Goal: Task Accomplishment & Management: Manage account settings

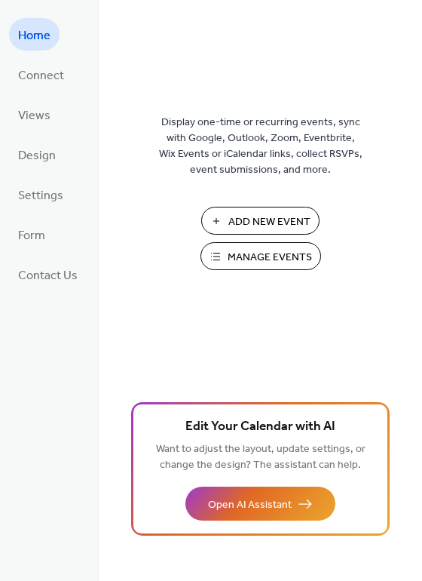
click at [259, 257] on span "Manage Events" at bounding box center [270, 258] width 84 height 16
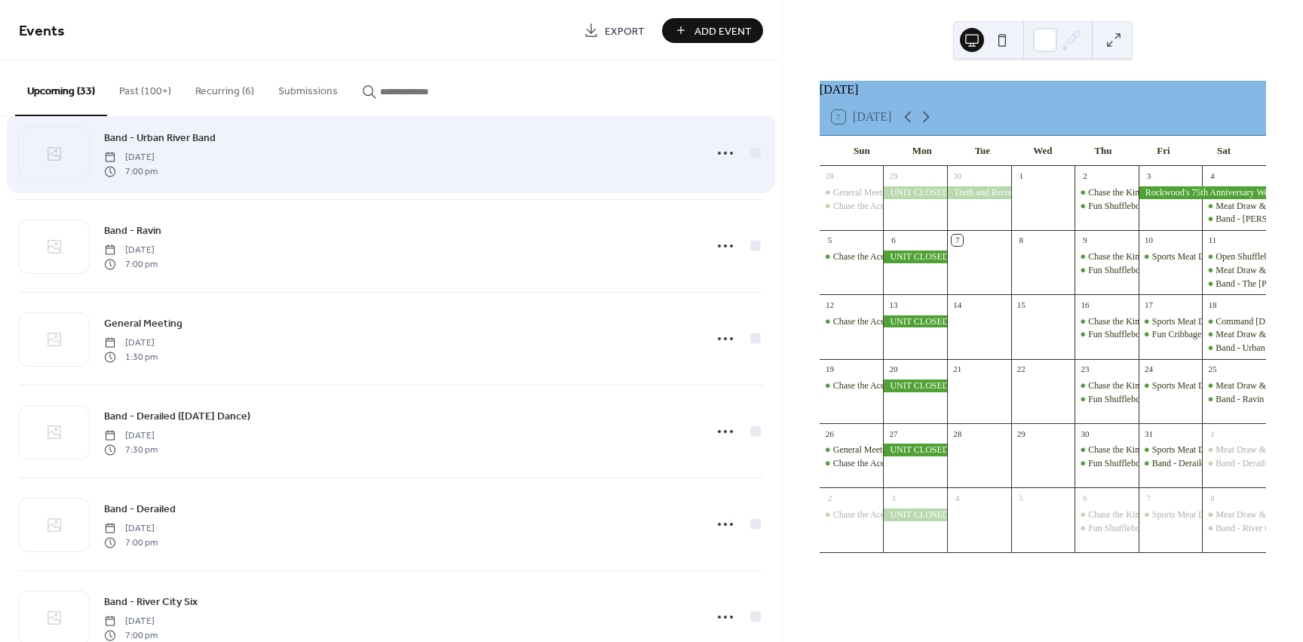
scroll to position [528, 0]
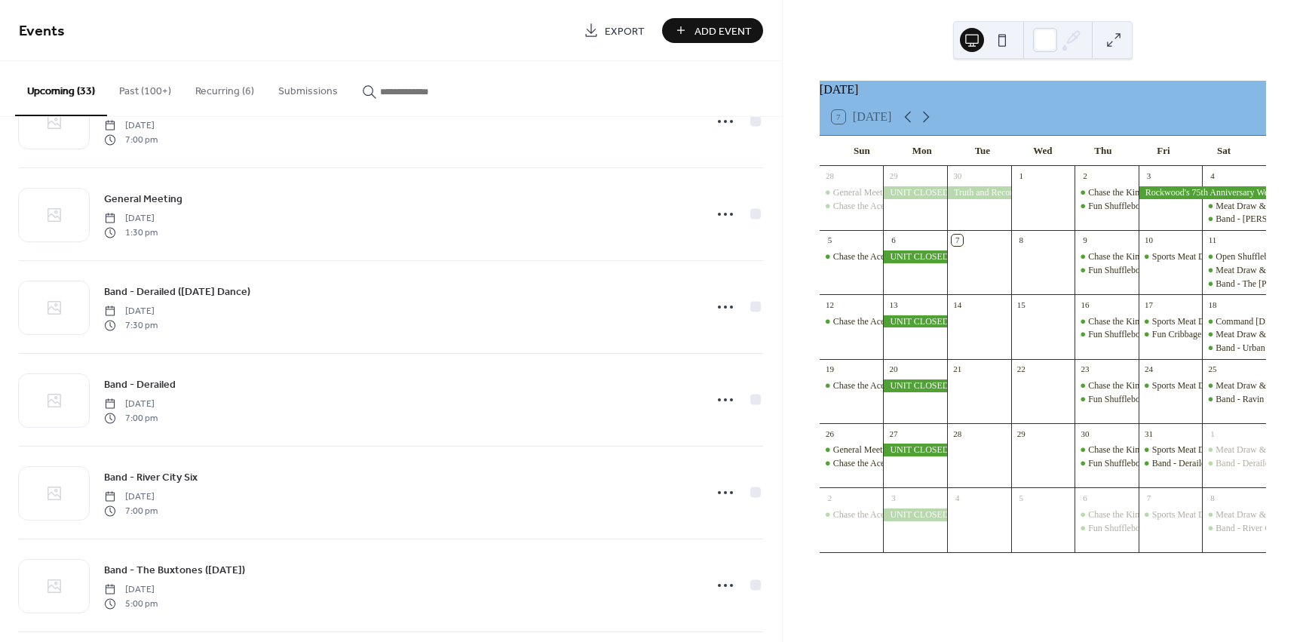
click at [238, 97] on button "Recurring (6)" at bounding box center [224, 88] width 83 height 54
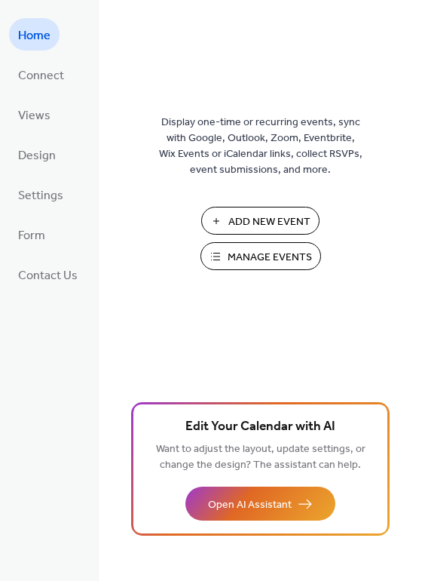
click at [245, 261] on span "Manage Events" at bounding box center [270, 258] width 84 height 16
click at [263, 250] on span "Manage Events" at bounding box center [270, 258] width 84 height 16
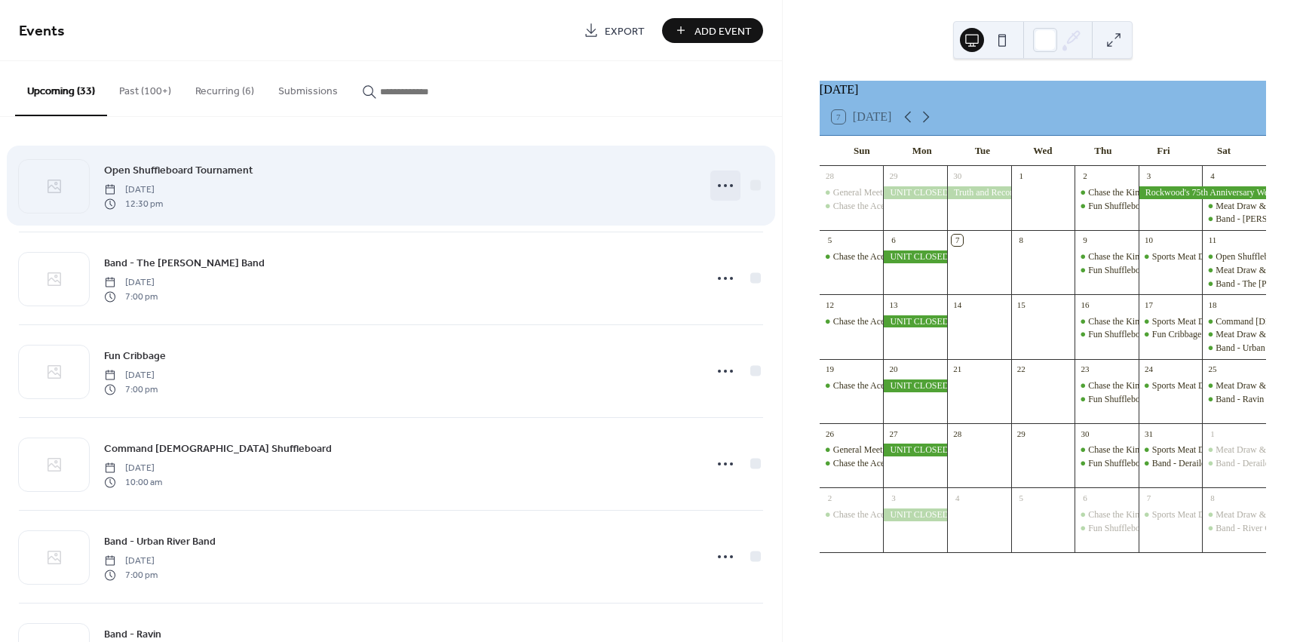
click at [730, 186] on circle at bounding box center [731, 185] width 3 height 3
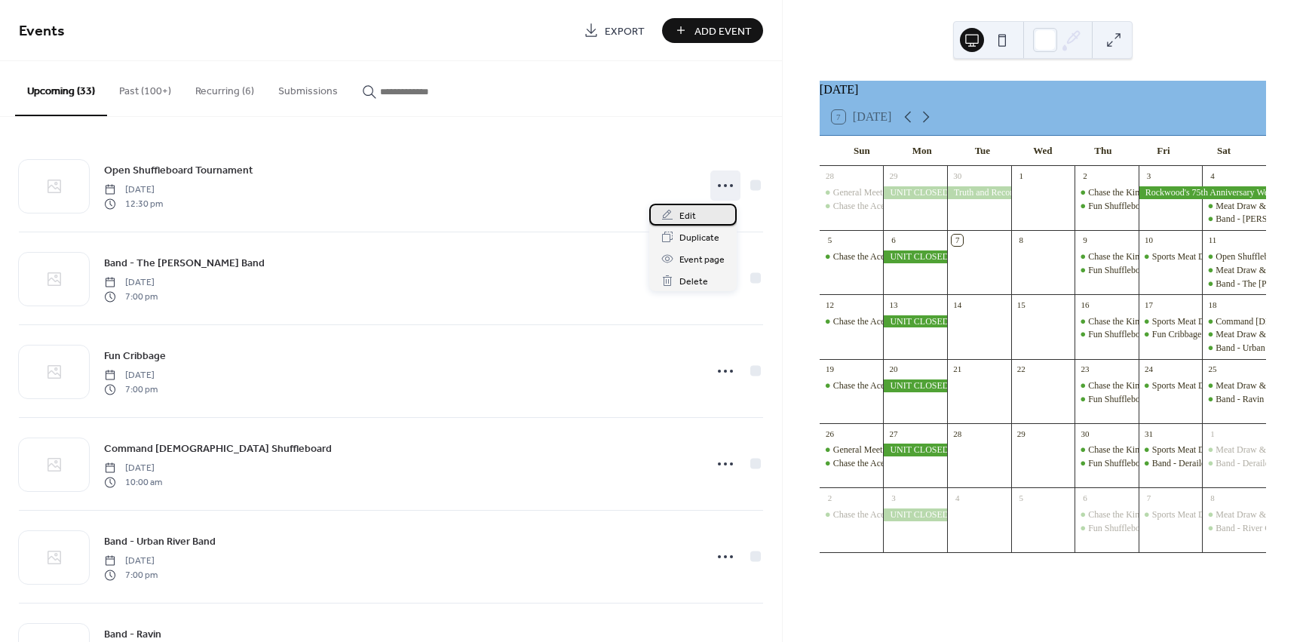
click at [701, 216] on div "Edit" at bounding box center [692, 215] width 87 height 22
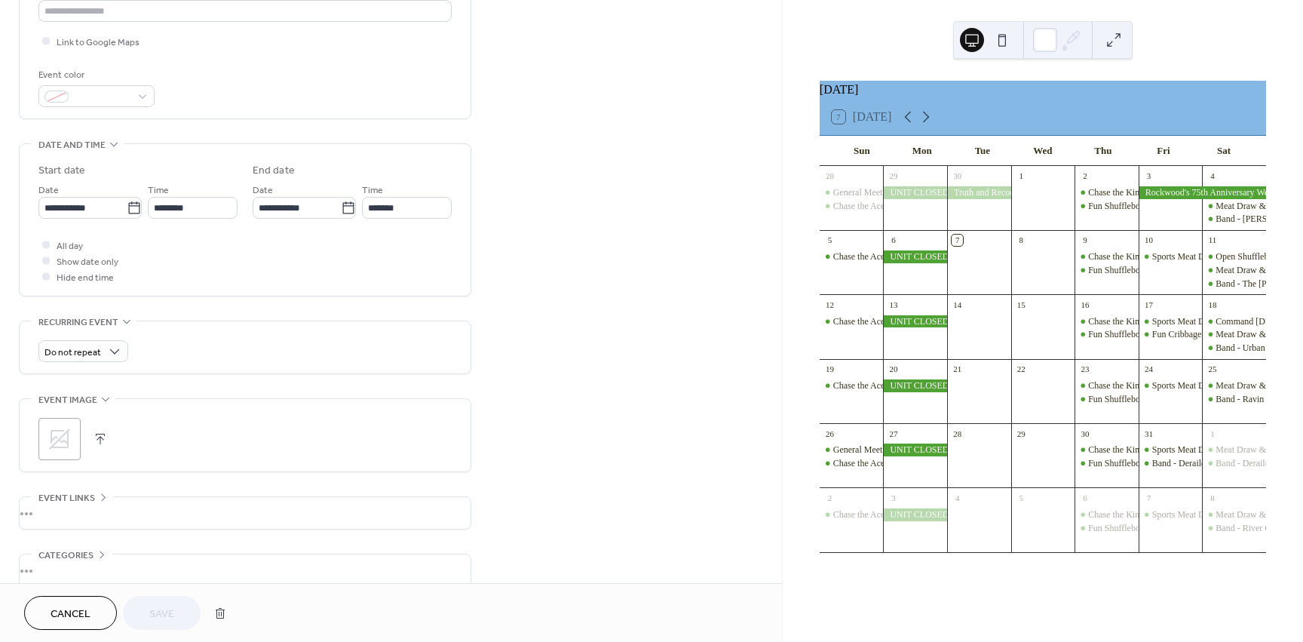
scroll to position [424, 0]
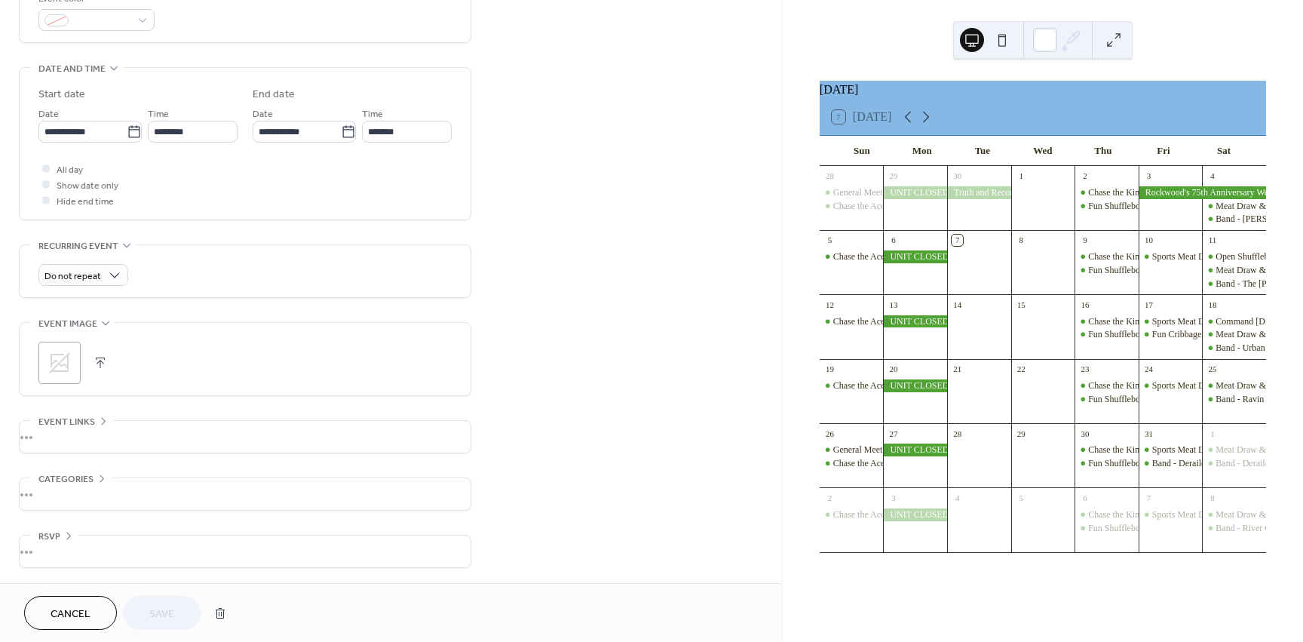
click at [64, 615] on span "Cancel" at bounding box center [71, 614] width 40 height 16
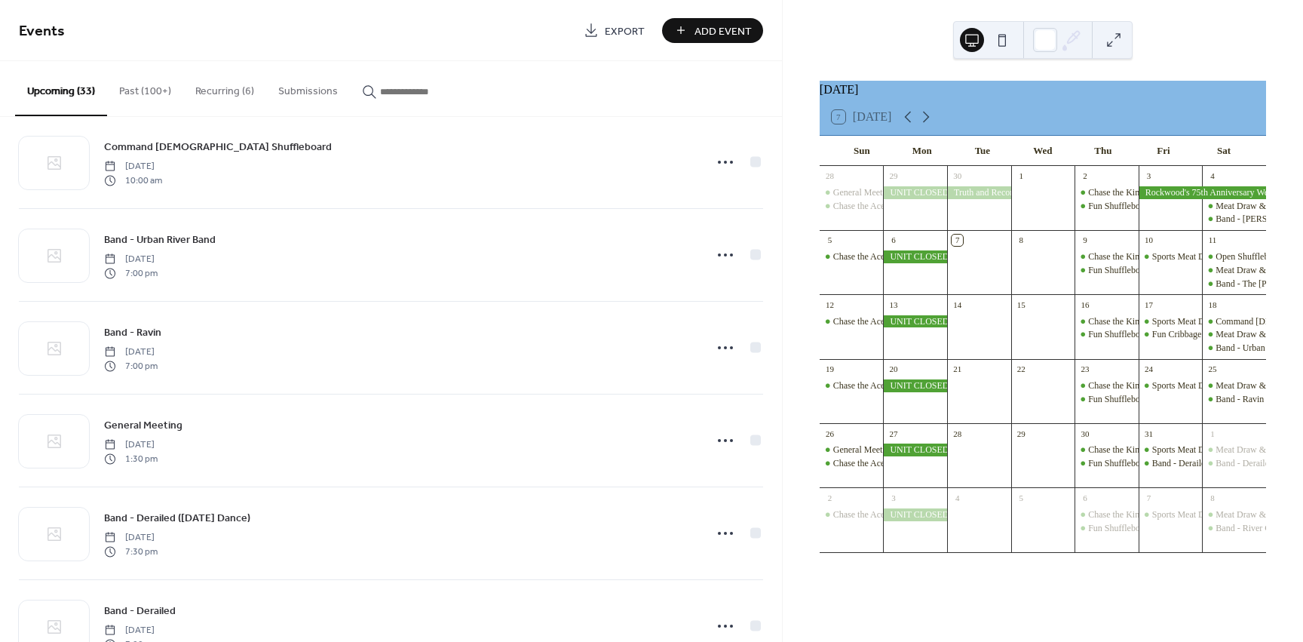
scroll to position [528, 0]
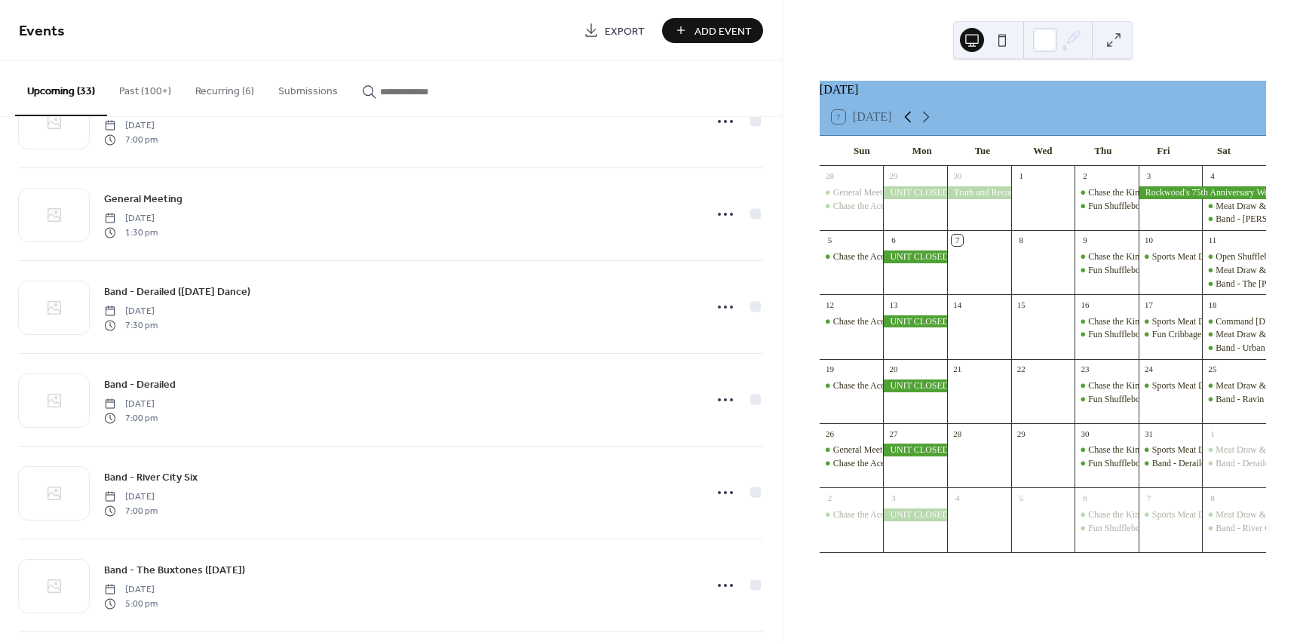
click at [912, 123] on icon at bounding box center [908, 117] width 7 height 11
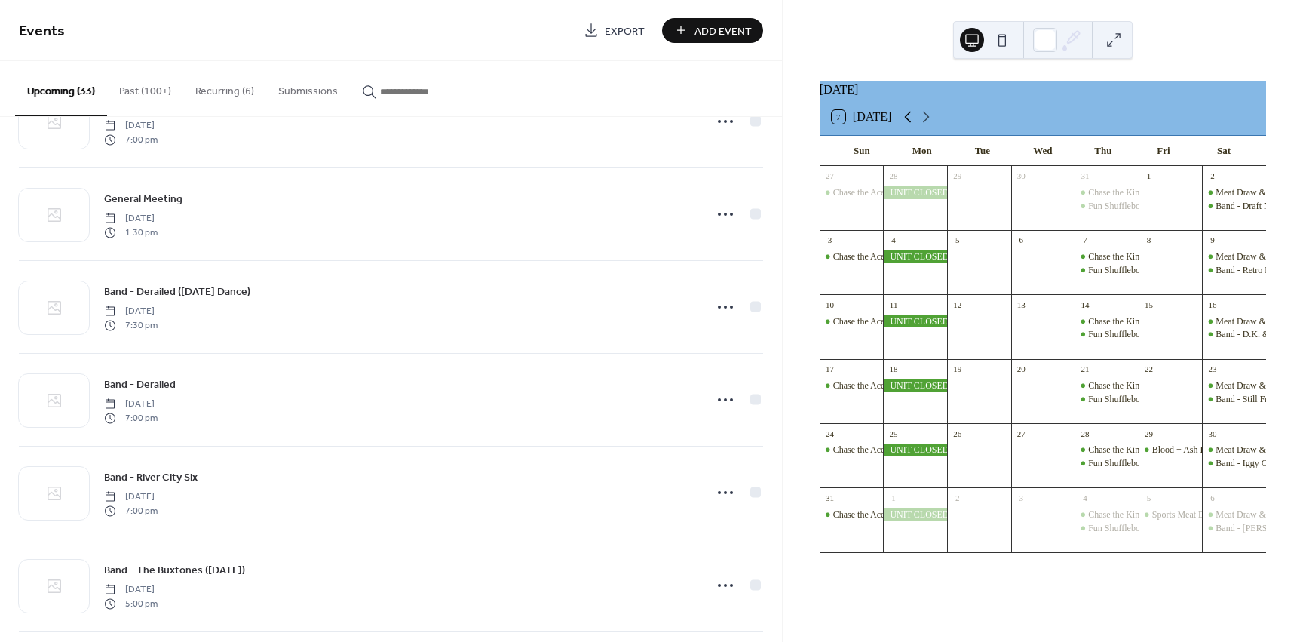
click at [912, 123] on icon at bounding box center [908, 117] width 7 height 11
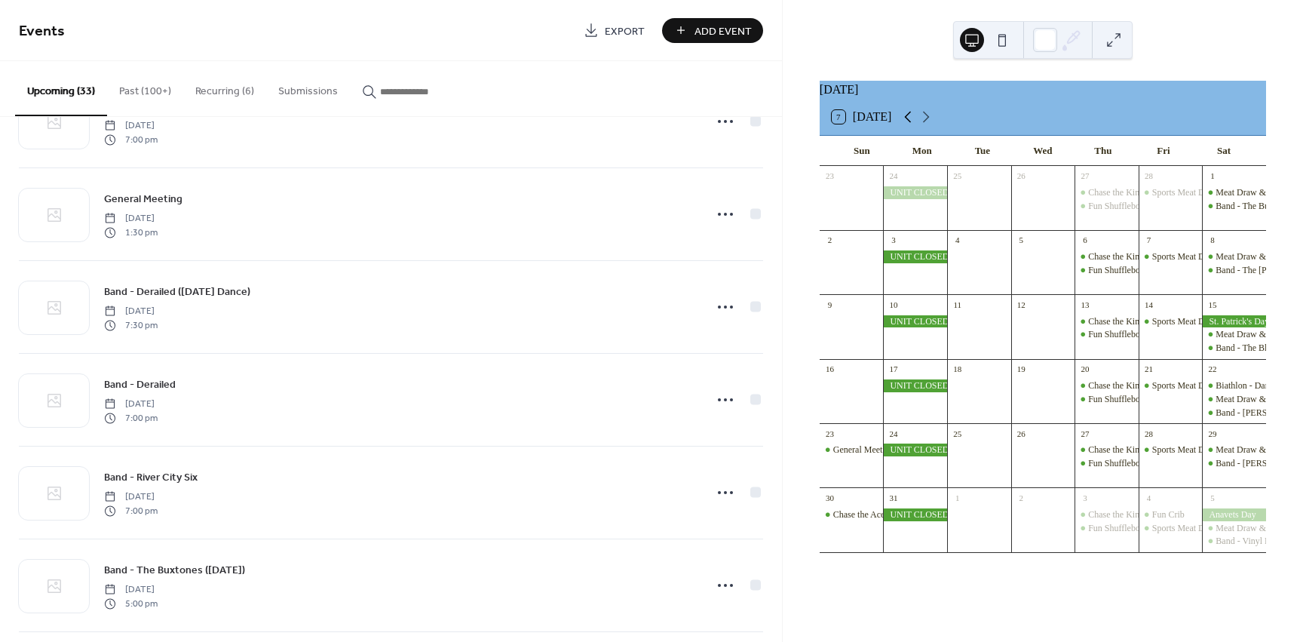
click at [912, 123] on icon at bounding box center [908, 117] width 7 height 11
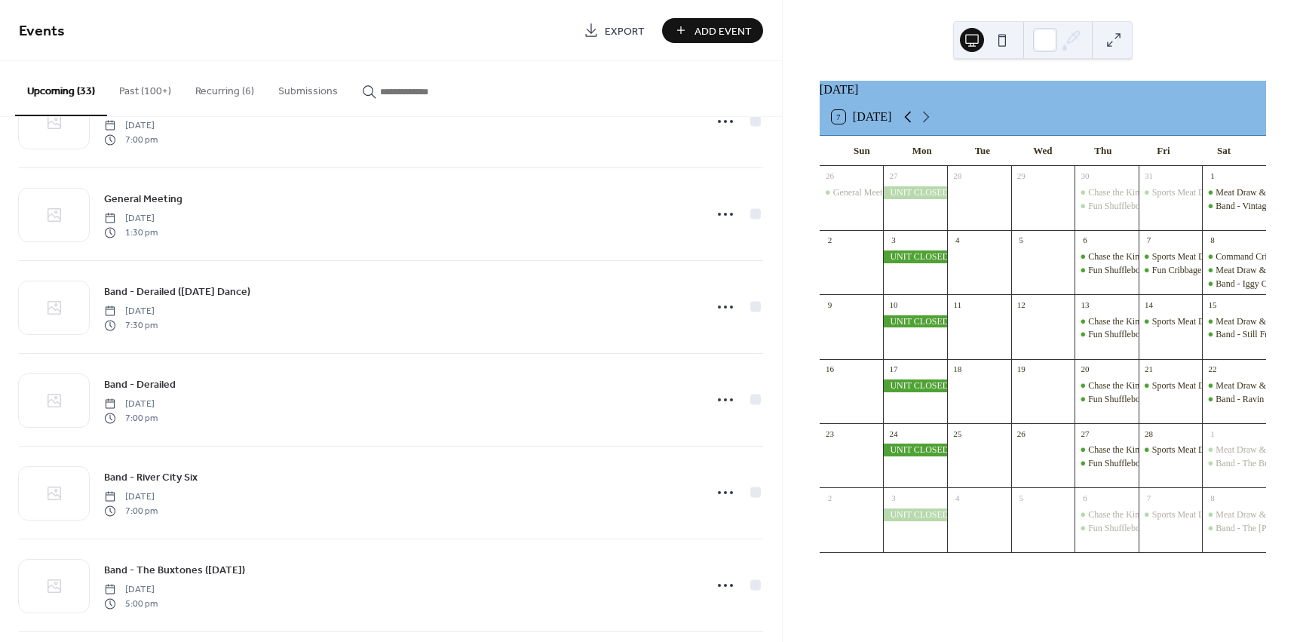
click at [912, 123] on icon at bounding box center [908, 117] width 7 height 11
click at [927, 125] on icon at bounding box center [926, 117] width 18 height 18
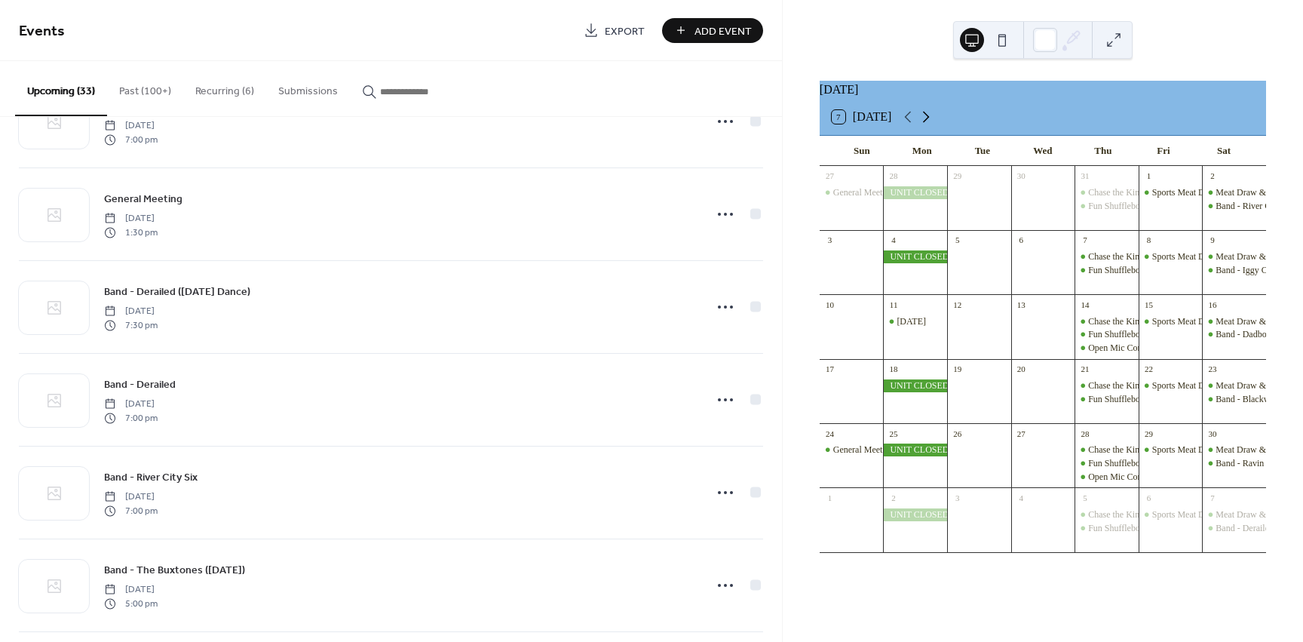
click at [927, 125] on icon at bounding box center [926, 117] width 18 height 18
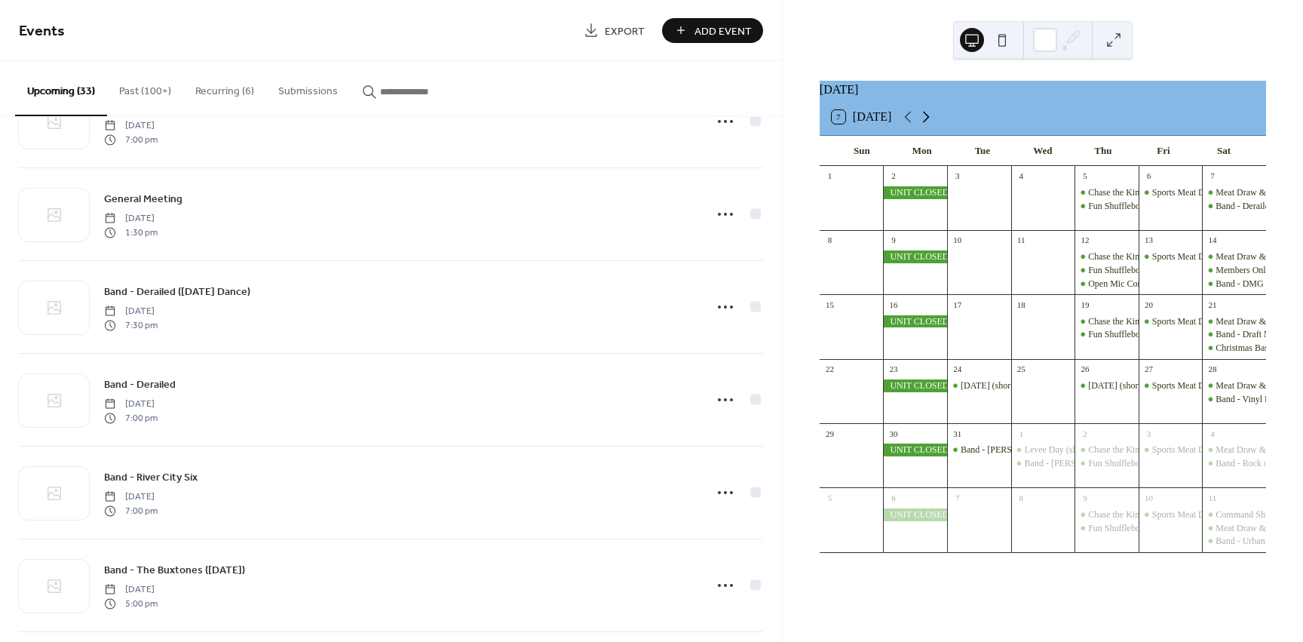
click at [927, 125] on icon at bounding box center [926, 117] width 18 height 18
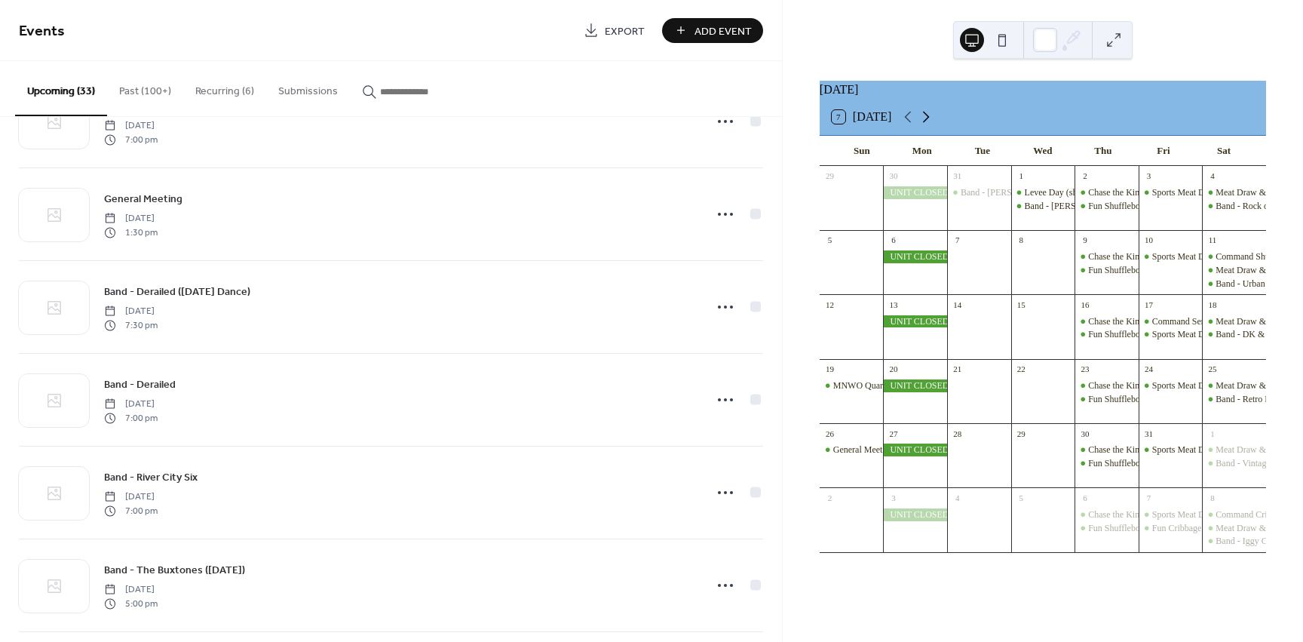
click at [927, 125] on icon at bounding box center [926, 117] width 18 height 18
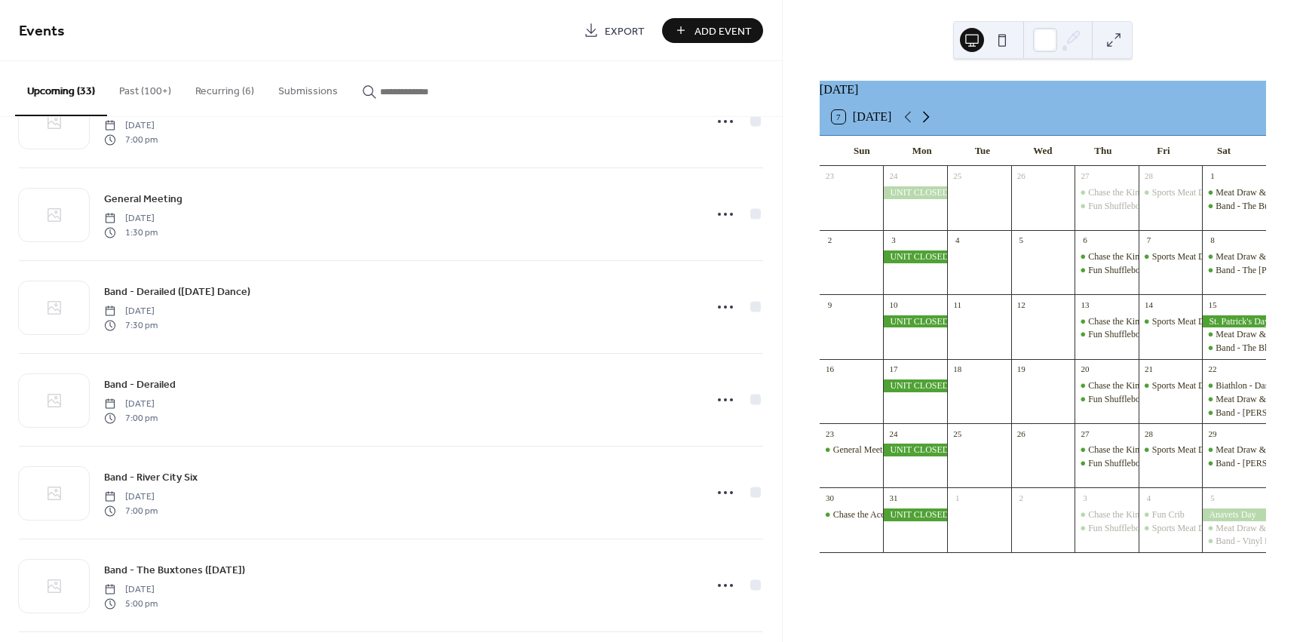
click at [927, 125] on icon at bounding box center [926, 117] width 18 height 18
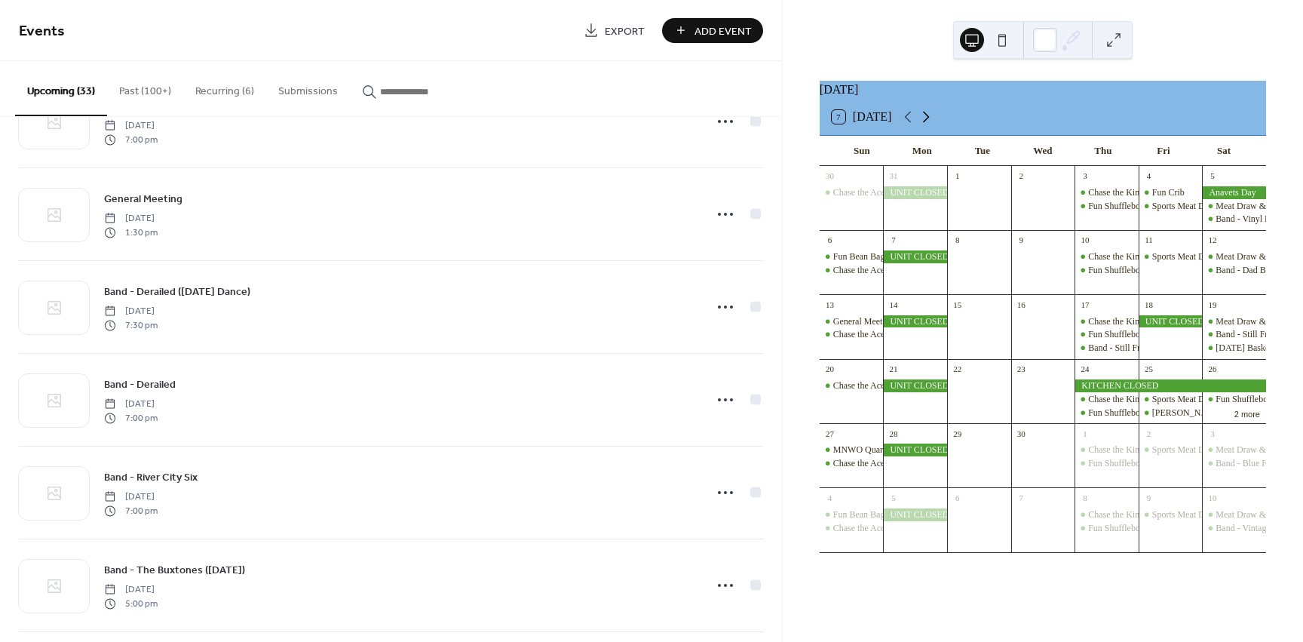
click at [927, 125] on icon at bounding box center [926, 117] width 18 height 18
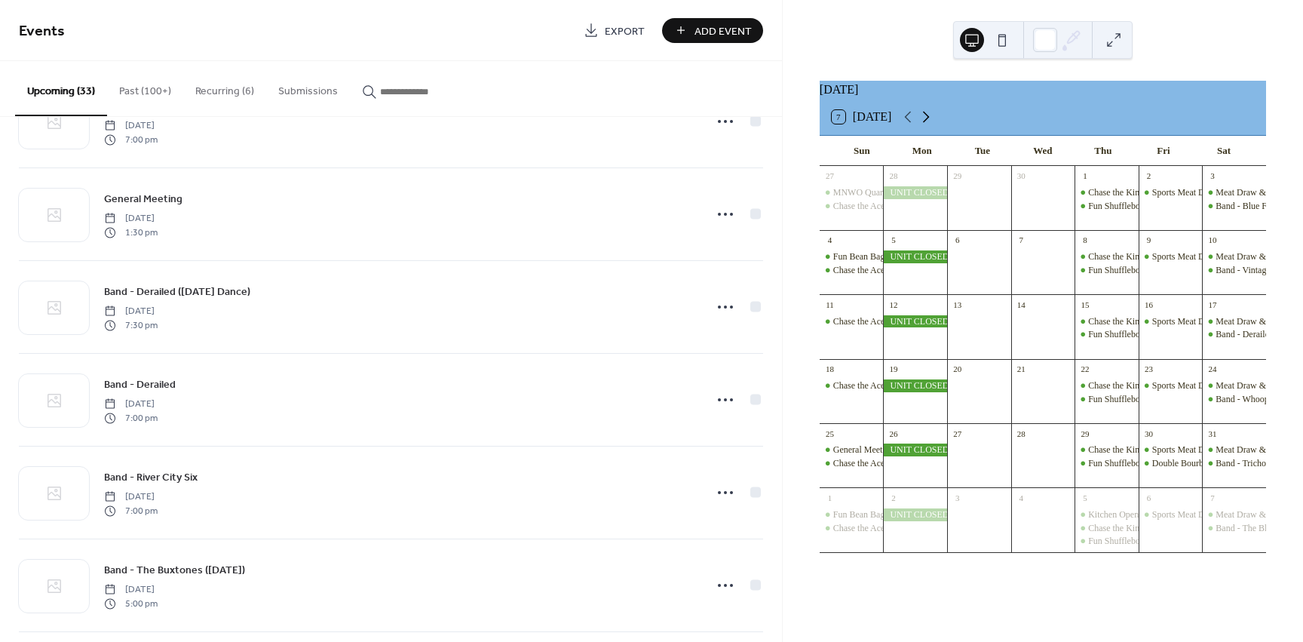
click at [927, 125] on icon at bounding box center [926, 117] width 18 height 18
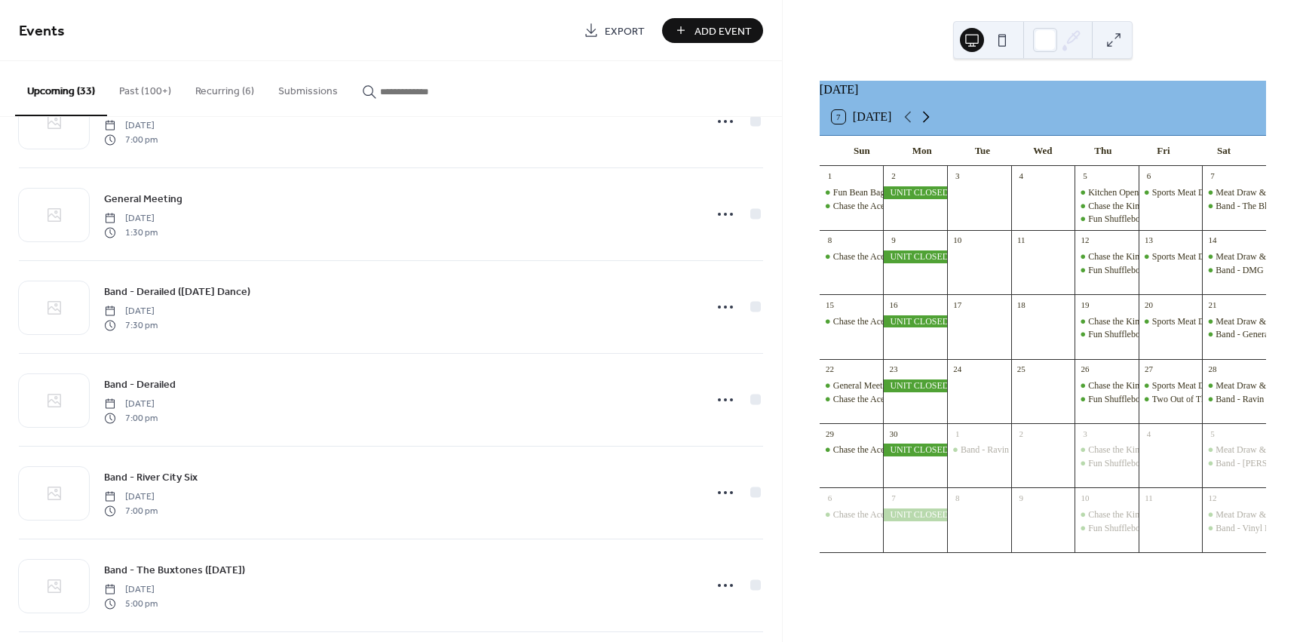
click at [927, 125] on icon at bounding box center [926, 117] width 18 height 18
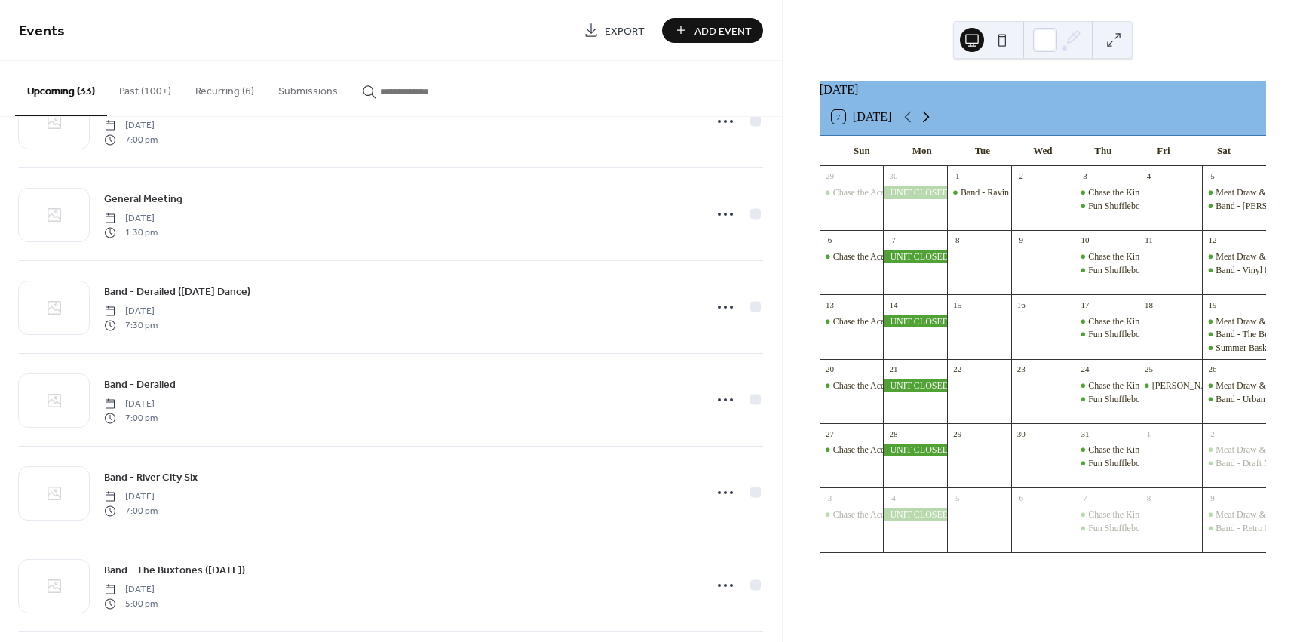
click at [927, 125] on icon at bounding box center [926, 117] width 18 height 18
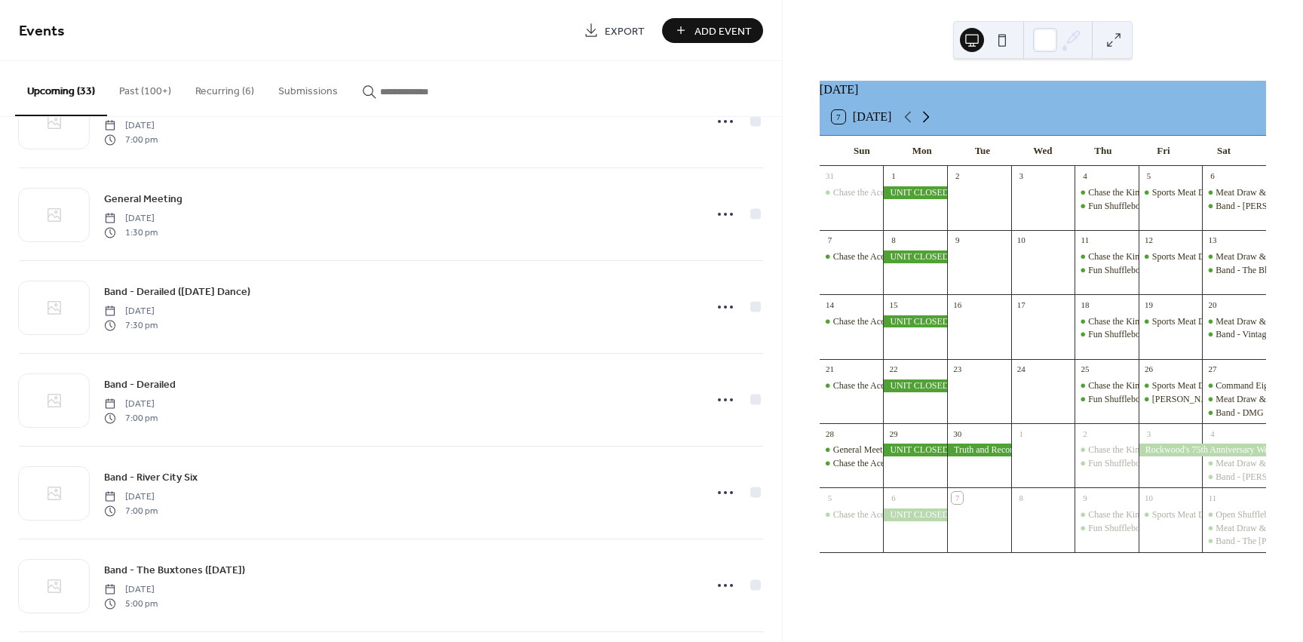
click at [927, 125] on icon at bounding box center [926, 117] width 18 height 18
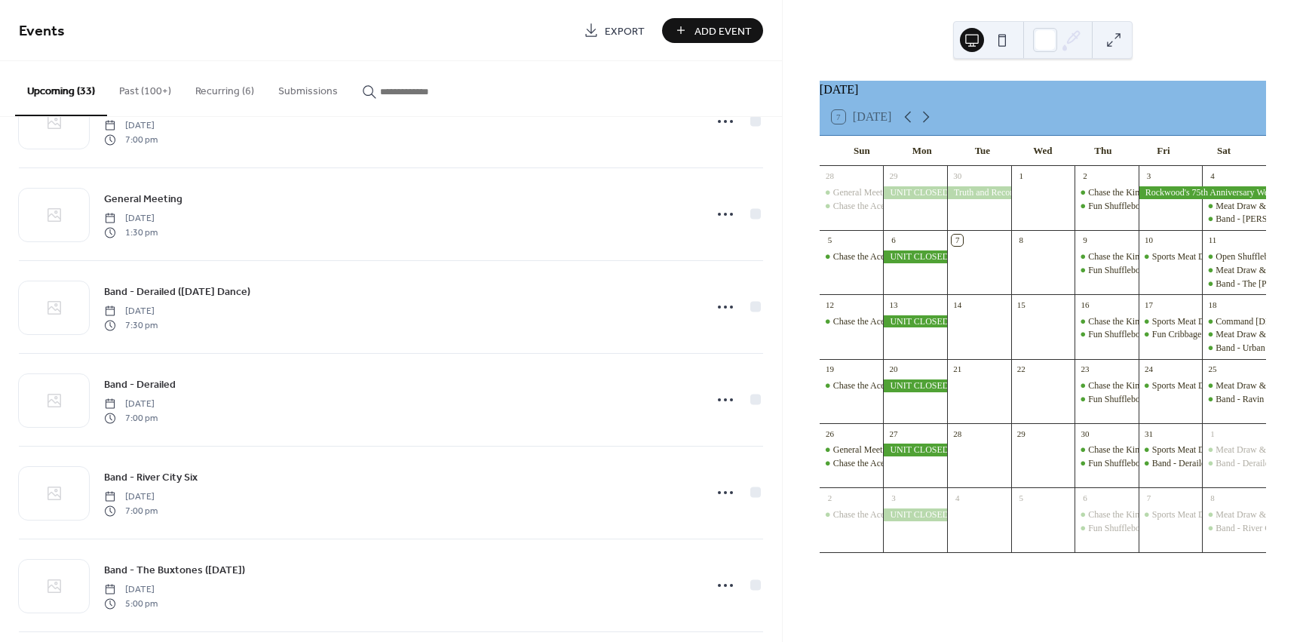
scroll to position [0, 0]
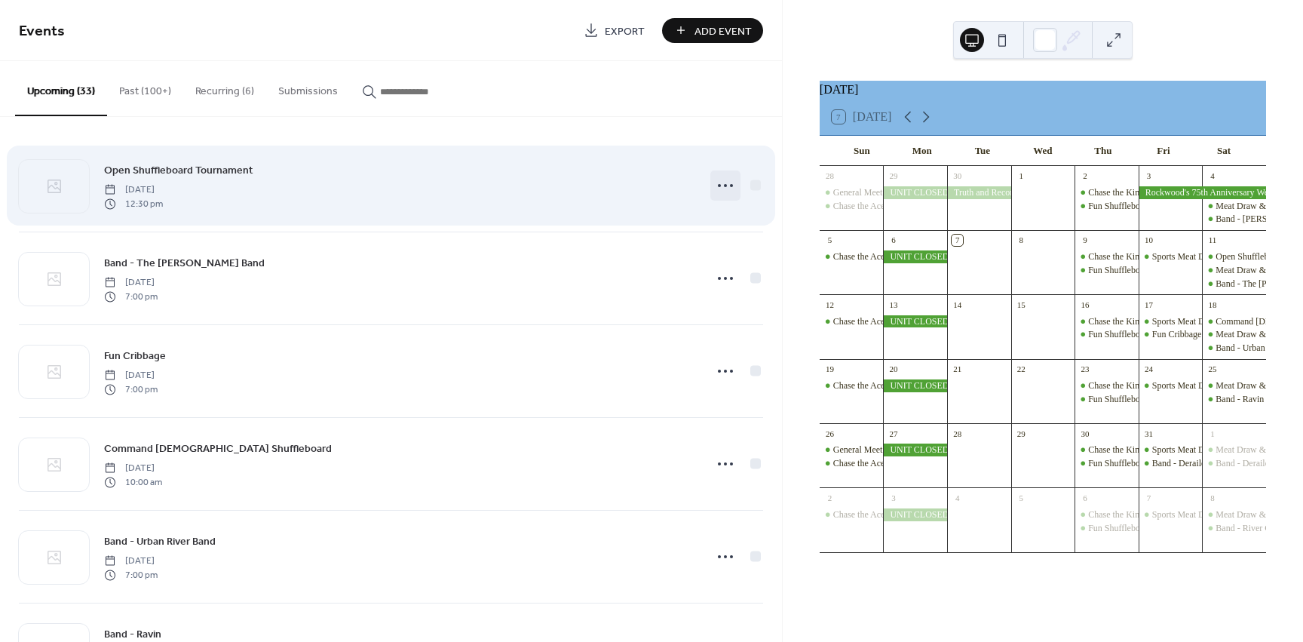
click at [724, 186] on circle at bounding box center [725, 185] width 3 height 3
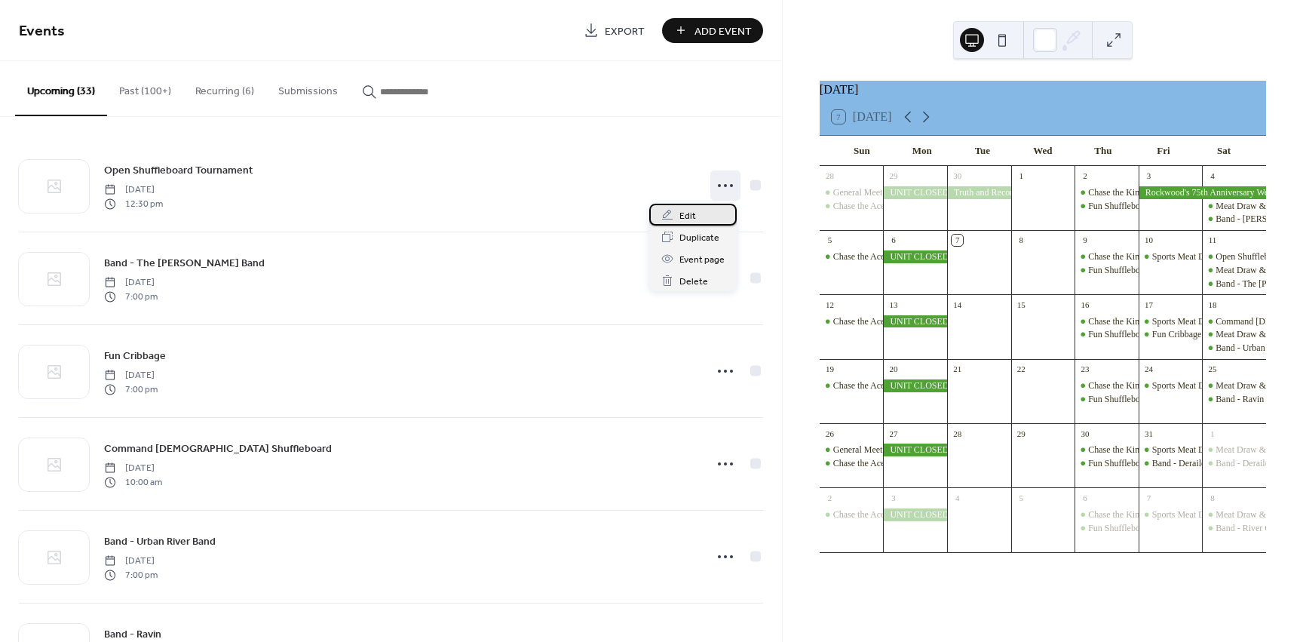
click at [701, 216] on div "Edit" at bounding box center [692, 215] width 87 height 22
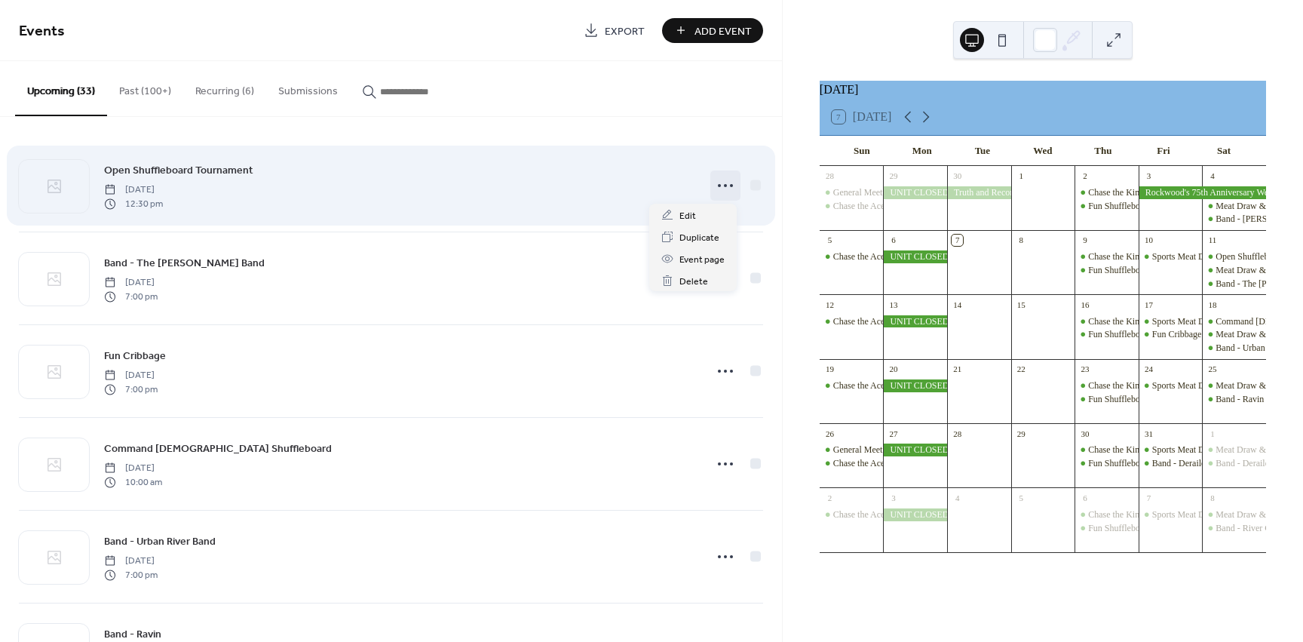
click at [718, 179] on icon at bounding box center [725, 185] width 24 height 24
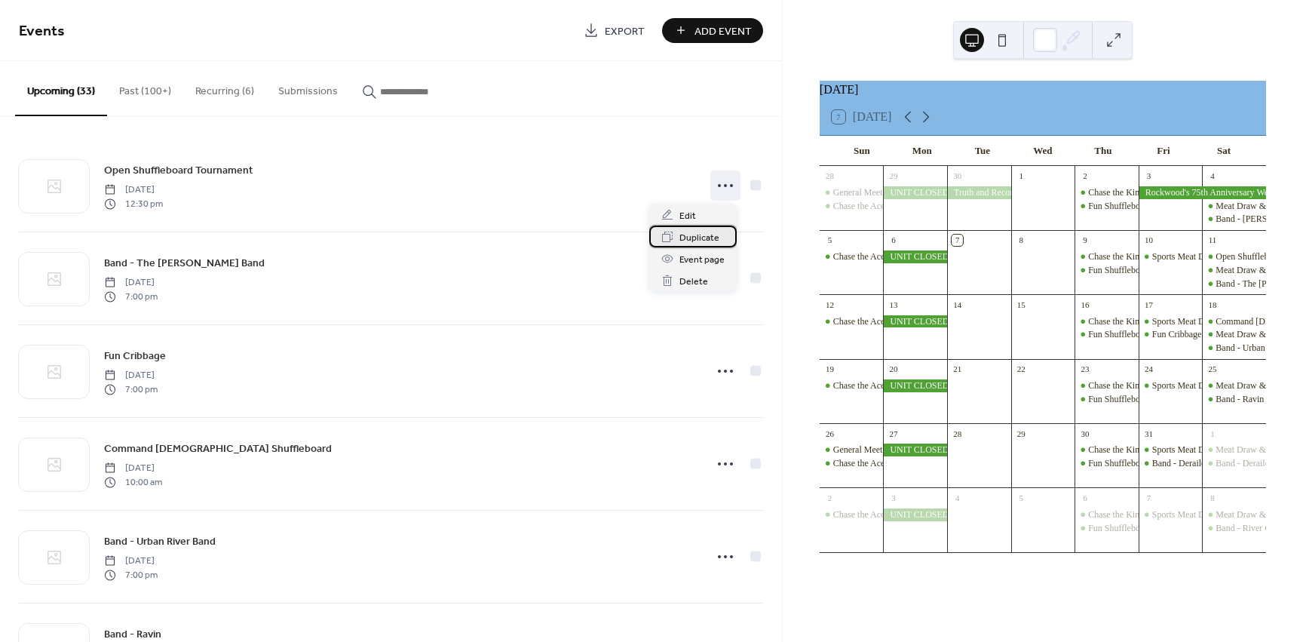
click at [707, 238] on span "Duplicate" at bounding box center [699, 238] width 40 height 16
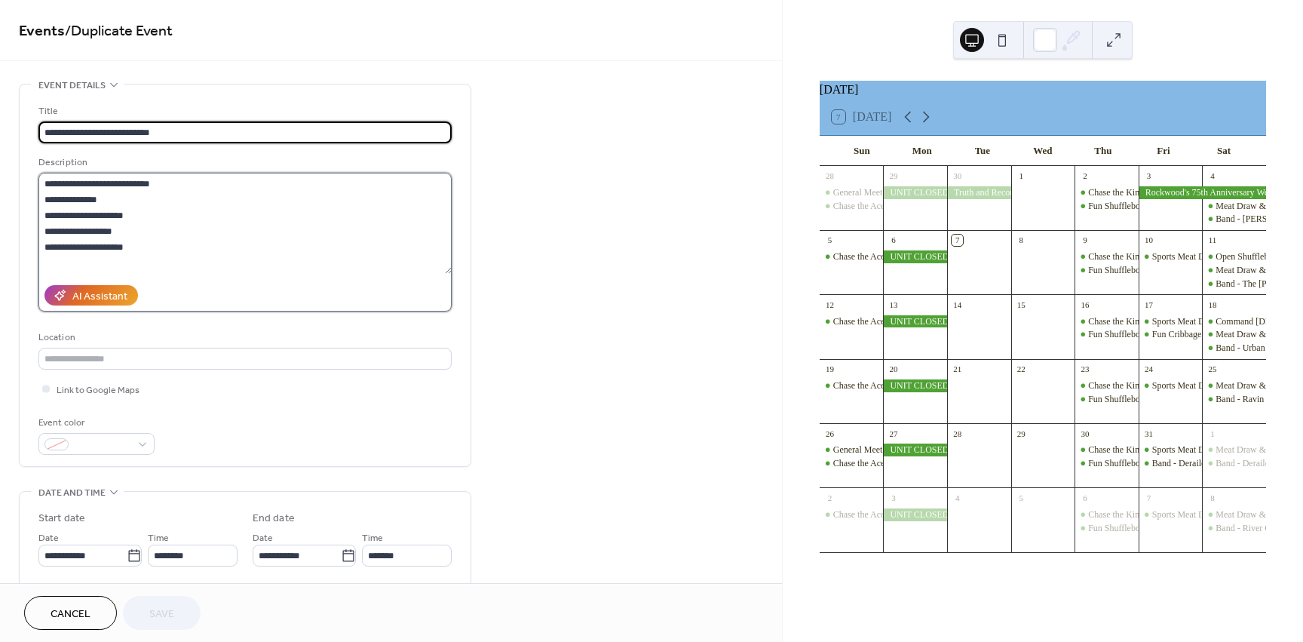
click at [120, 216] on textarea "**********" at bounding box center [244, 223] width 413 height 101
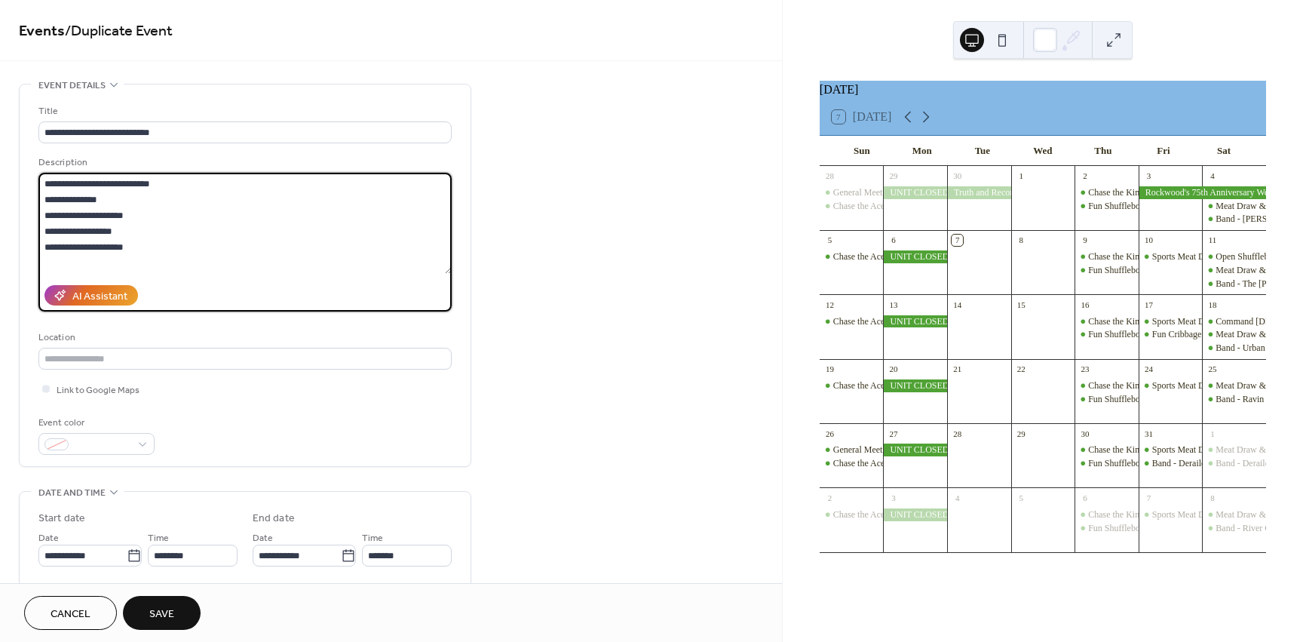
click at [96, 235] on textarea "**********" at bounding box center [244, 223] width 413 height 101
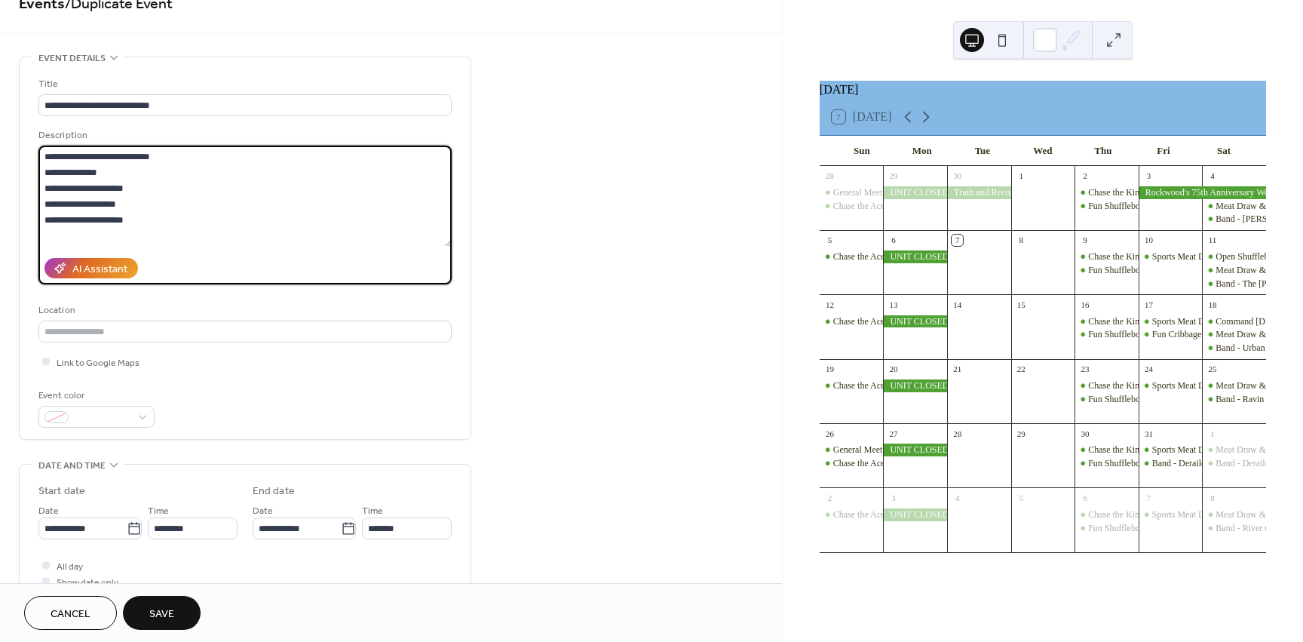
scroll to position [75, 0]
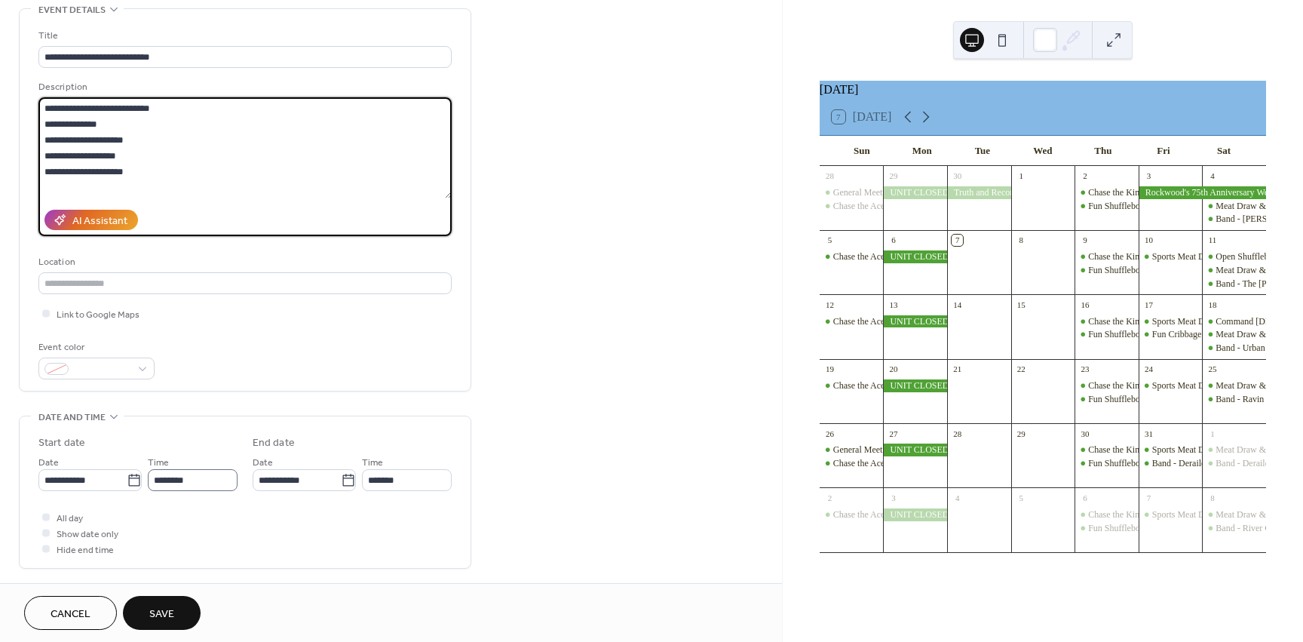
type textarea "**********"
click at [203, 473] on input "********" at bounding box center [193, 480] width 90 height 22
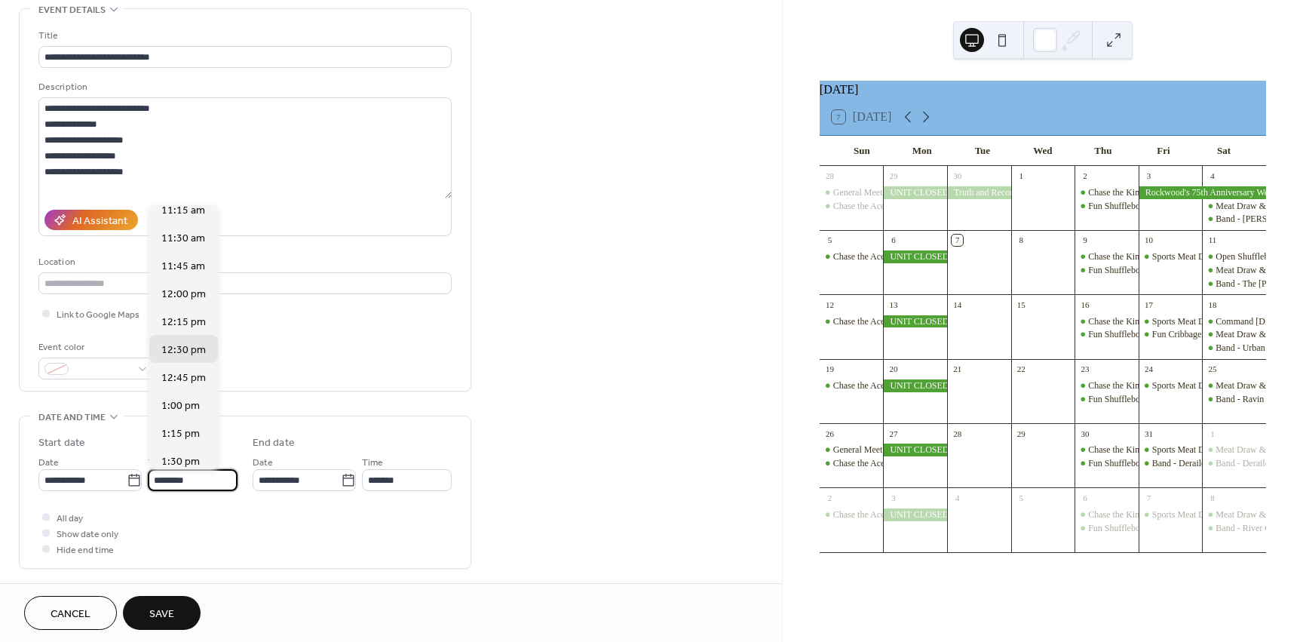
scroll to position [1169, 0]
click at [198, 333] on span "11:30 am" at bounding box center [183, 335] width 44 height 16
type input "********"
type input "*******"
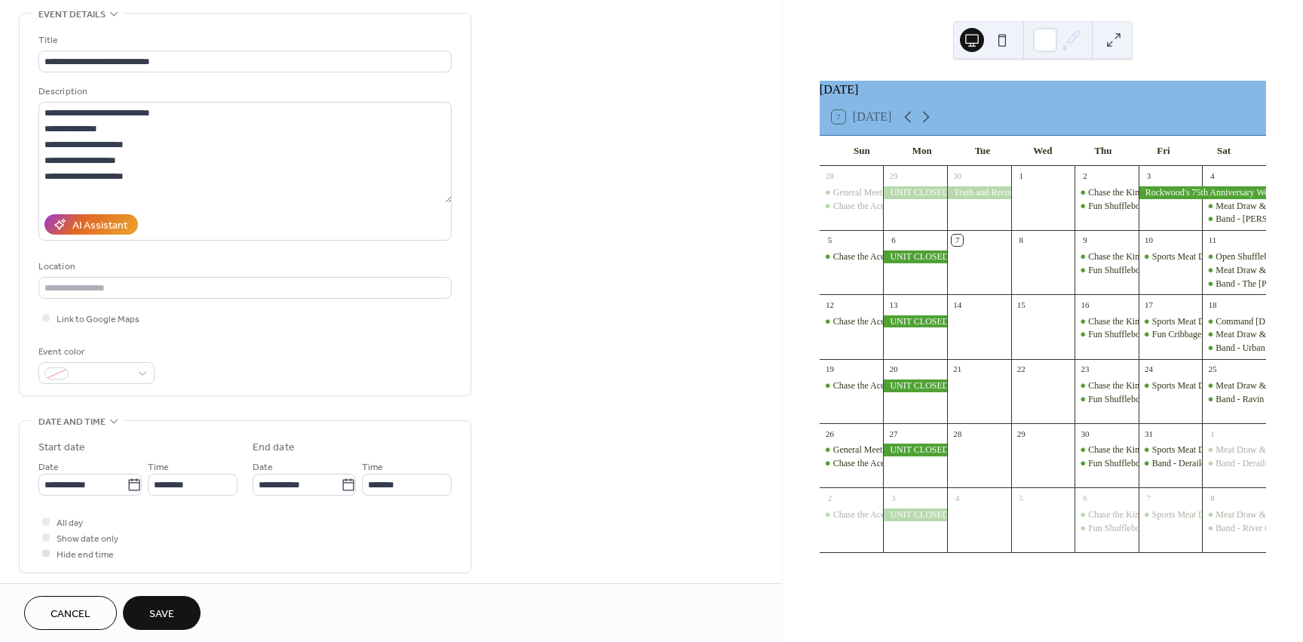
scroll to position [151, 0]
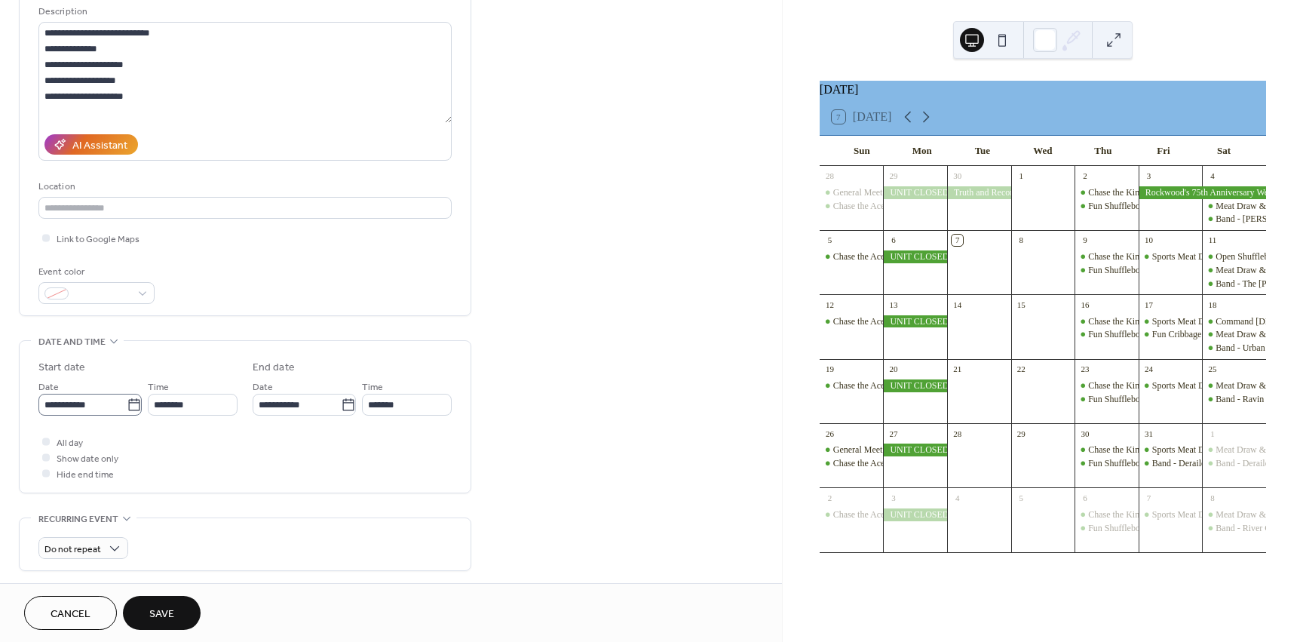
click at [130, 410] on icon at bounding box center [134, 404] width 15 height 15
click at [127, 410] on input "**********" at bounding box center [82, 405] width 88 height 22
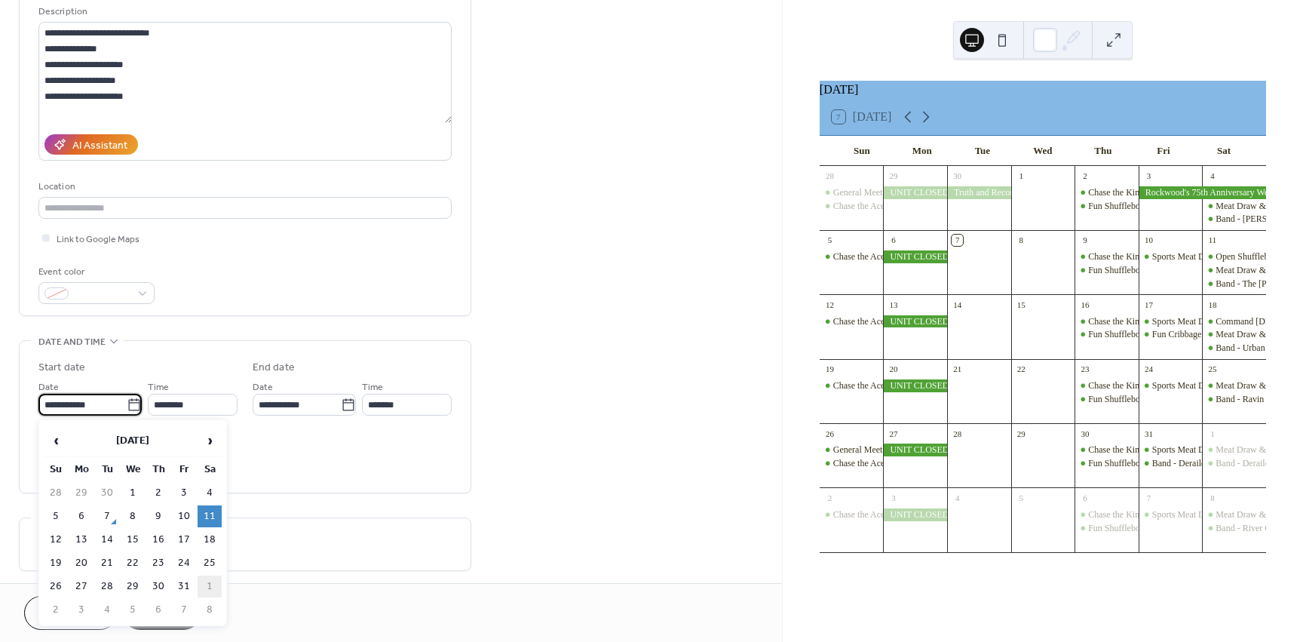
click at [215, 584] on td "1" at bounding box center [210, 586] width 24 height 22
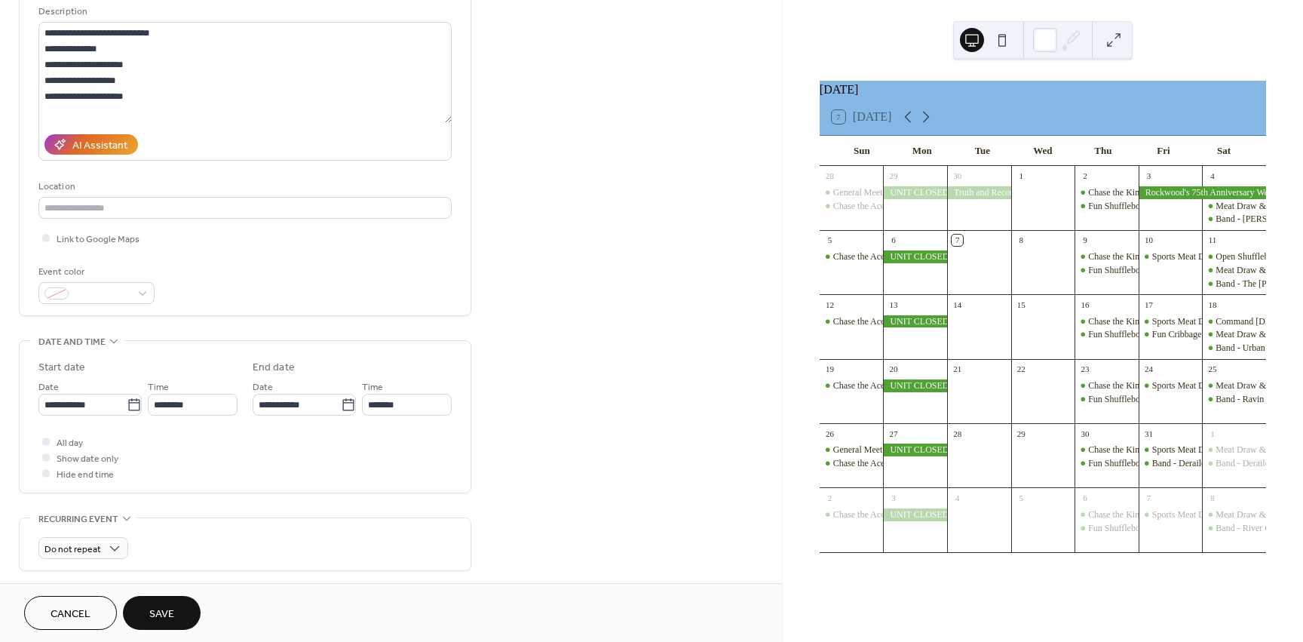
type input "**********"
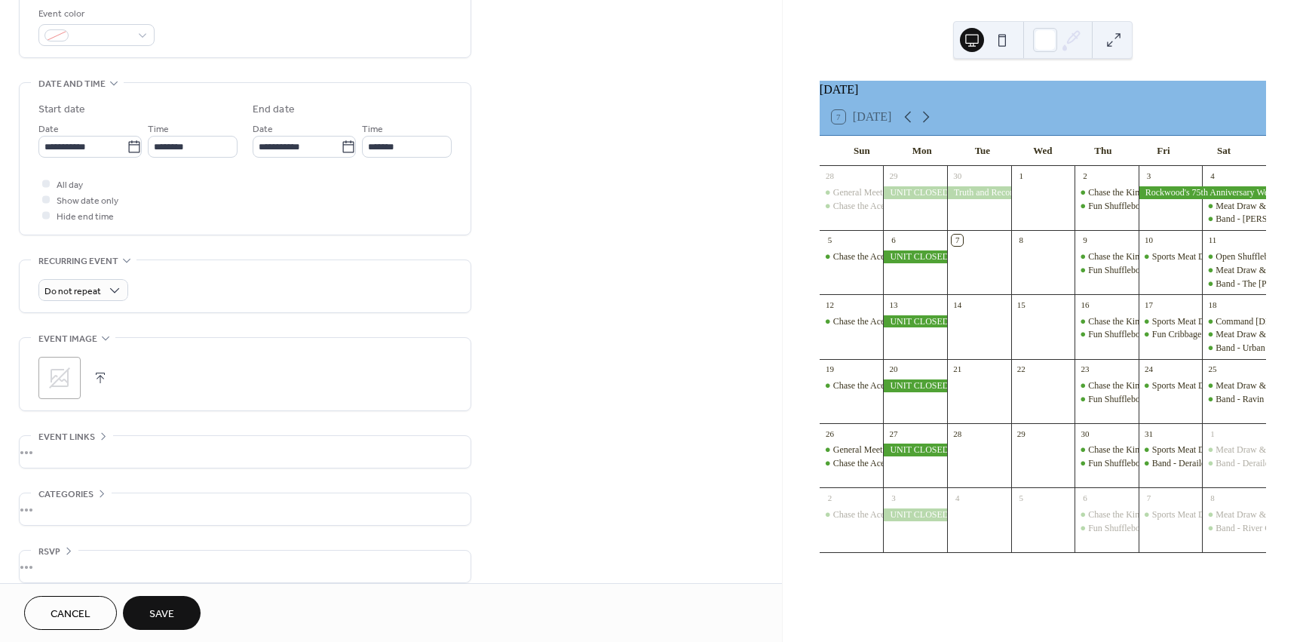
scroll to position [424, 0]
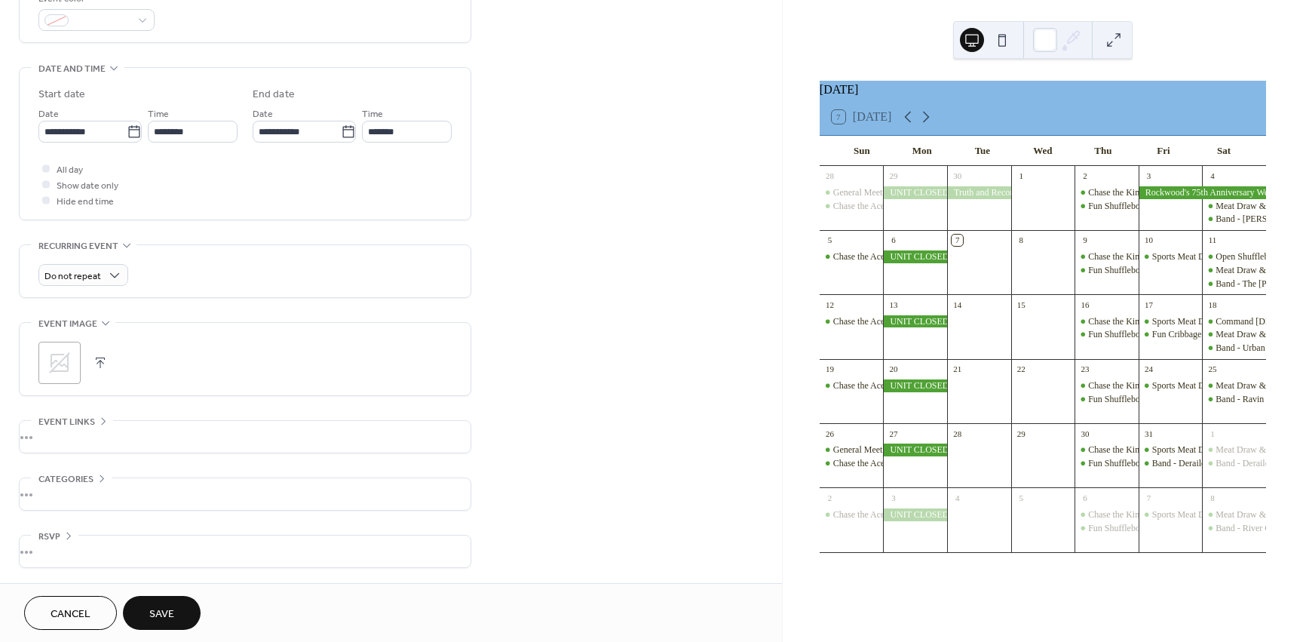
click at [169, 598] on button "Save" at bounding box center [162, 613] width 78 height 34
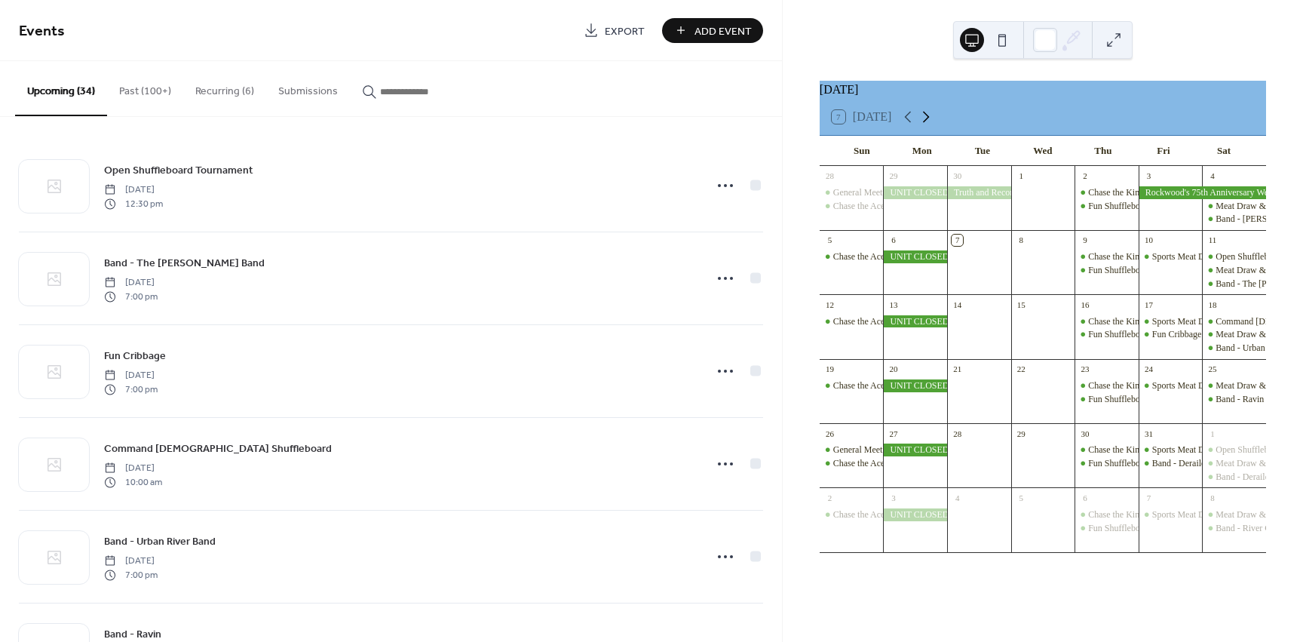
click at [930, 126] on icon at bounding box center [926, 117] width 18 height 18
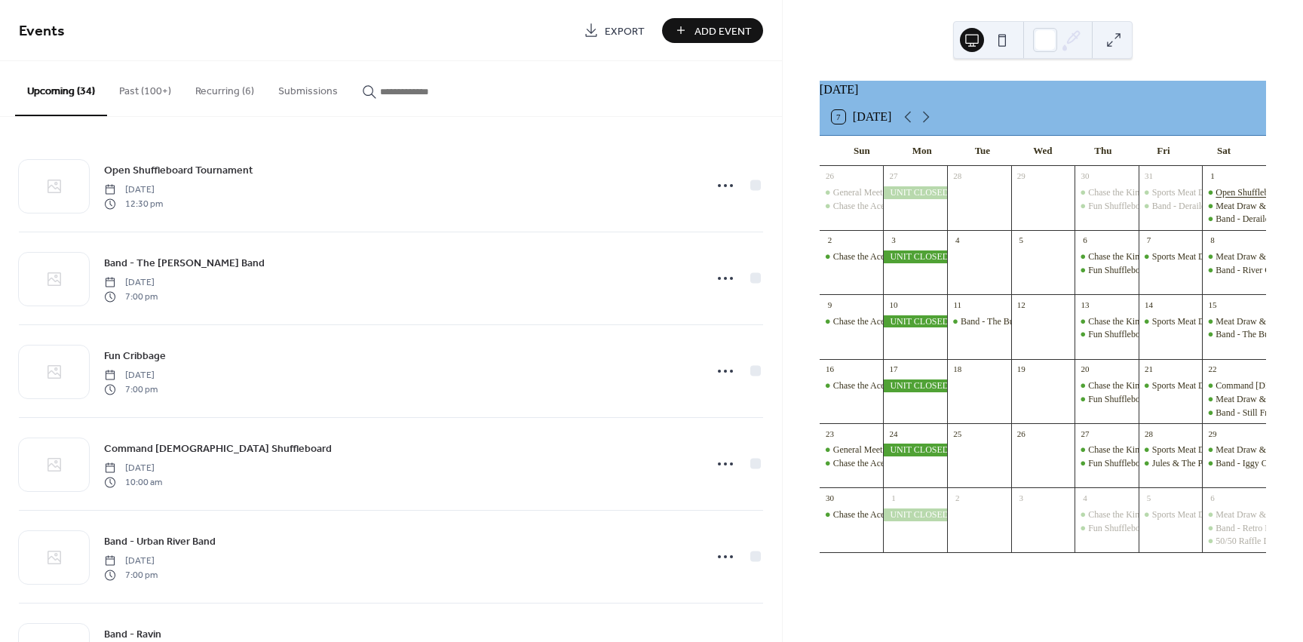
click at [1238, 198] on div "Open Shuffleboard Tournament" at bounding box center [1273, 192] width 115 height 13
